Goal: Feedback & Contribution: Contribute content

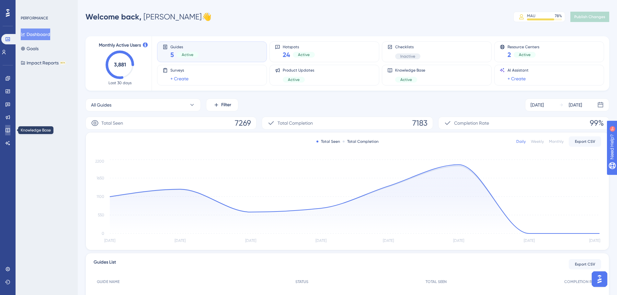
click at [7, 127] on link at bounding box center [7, 130] width 5 height 10
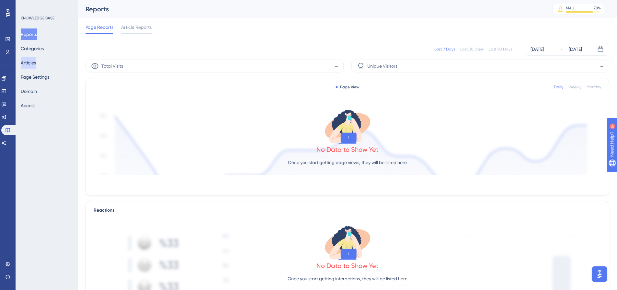
click at [21, 62] on button "Articles" at bounding box center [28, 63] width 15 height 12
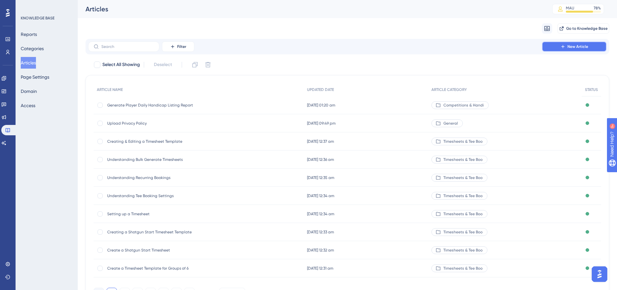
click at [575, 46] on span "New Article" at bounding box center [577, 46] width 21 height 5
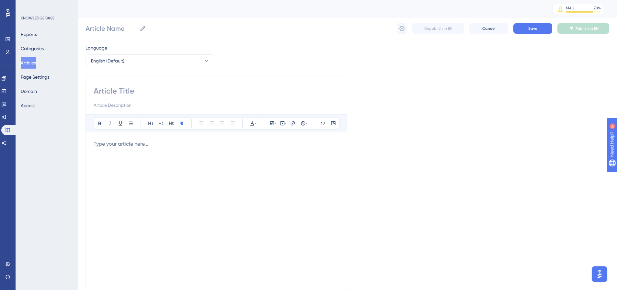
click at [182, 89] on input at bounding box center [216, 91] width 245 height 10
click at [192, 89] on input at bounding box center [216, 91] width 245 height 10
paste input "How to Bulk Resign Golf Members"
type input "How to Bulk Resign Golf Members"
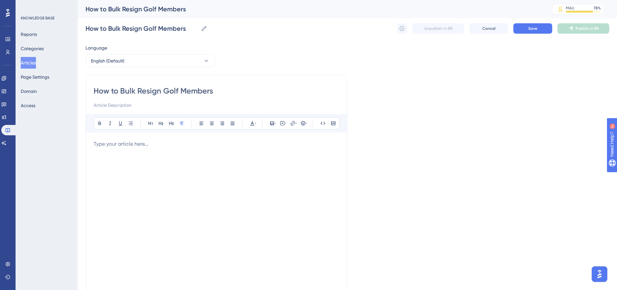
type input "How to Bulk Resign Golf Members"
click at [149, 144] on p at bounding box center [216, 144] width 245 height 8
drag, startPoint x: 223, startPoint y: 144, endPoint x: 92, endPoint y: 146, distance: 130.8
click at [92, 146] on div "How to Bulk Resign Golf Members Bold Italic Underline Bullet Point Heading 1 He…" at bounding box center [216, 183] width 262 height 216
click at [292, 123] on icon at bounding box center [292, 123] width 5 height 5
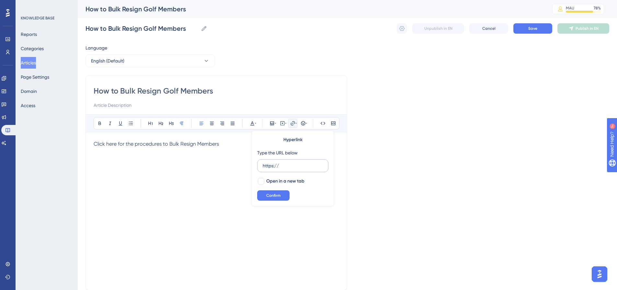
click at [275, 164] on input "https://" at bounding box center [293, 165] width 60 height 7
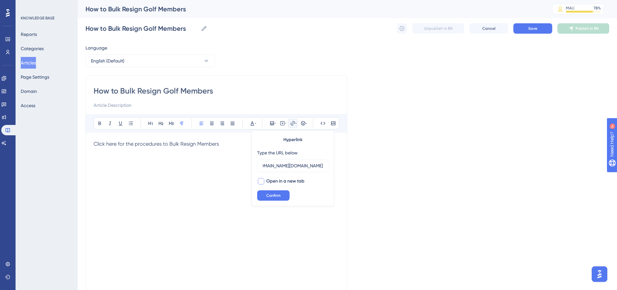
type input "[URL][DOMAIN_NAME][DOMAIN_NAME]"
click at [262, 182] on div at bounding box center [261, 181] width 6 height 6
checkbox input "true"
click at [269, 193] on span "Confirm" at bounding box center [273, 195] width 14 height 5
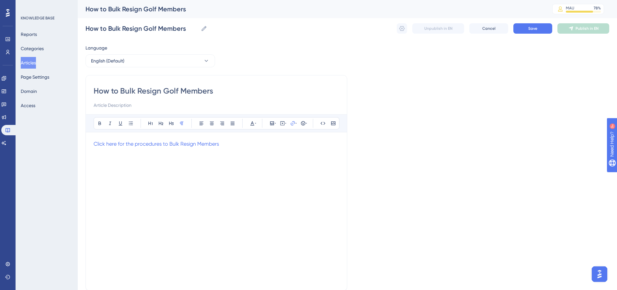
click at [273, 176] on div "Click here for the procedures to Bulk Resign Members" at bounding box center [216, 211] width 245 height 142
click at [462, 154] on div "Language English (Default) How to Bulk Resign Golf Members Bold Italic Underlin…" at bounding box center [347, 187] width 524 height 286
click at [528, 26] on button "Save" at bounding box center [532, 28] width 39 height 10
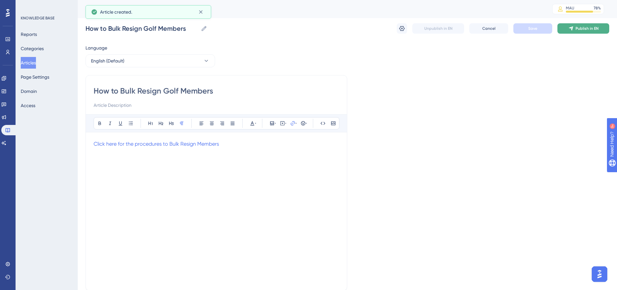
click at [574, 29] on button "Publish in EN" at bounding box center [583, 28] width 52 height 10
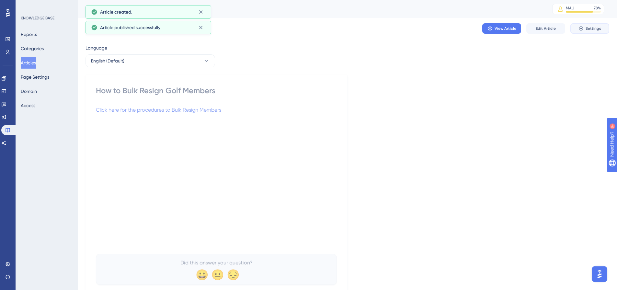
click at [591, 28] on span "Settings" at bounding box center [593, 28] width 16 height 5
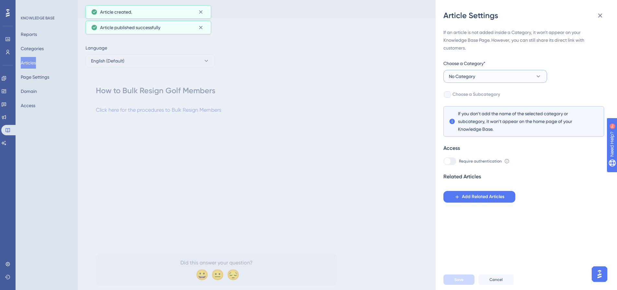
click at [476, 75] on button "No Category" at bounding box center [495, 76] width 104 height 13
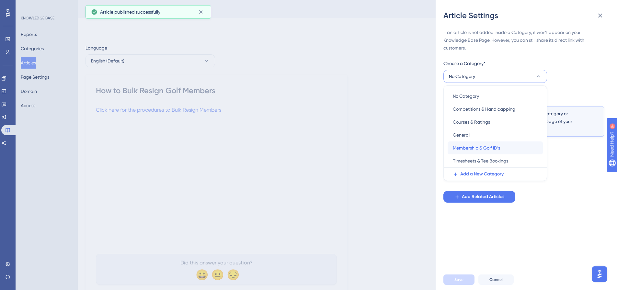
click at [467, 146] on span "Membership & Golf ID’s" at bounding box center [476, 148] width 47 height 8
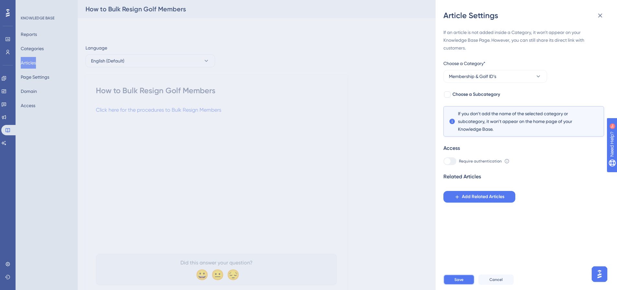
click at [462, 282] on span "Save" at bounding box center [458, 279] width 9 height 5
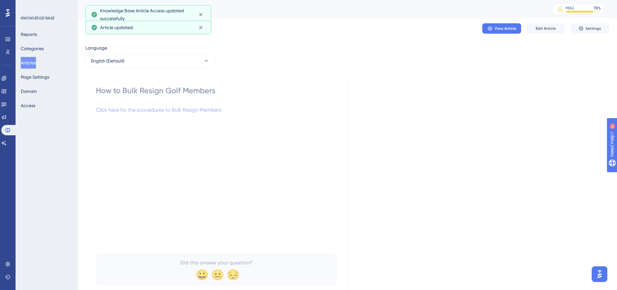
click at [333, 136] on div "Click here for the procedures to Bulk Resign Members" at bounding box center [216, 177] width 241 height 142
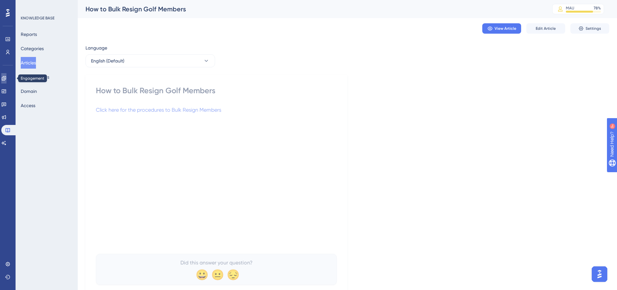
click at [6, 79] on icon at bounding box center [3, 78] width 5 height 5
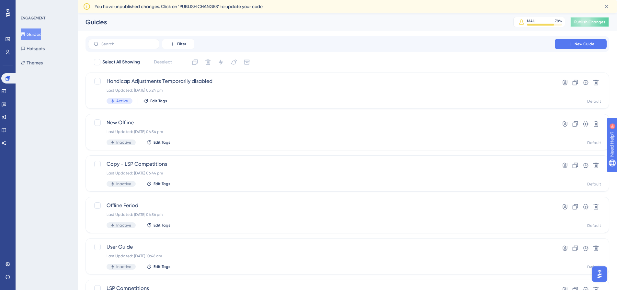
click at [587, 23] on span "Publish Changes" at bounding box center [589, 21] width 31 height 5
